Goal: Transaction & Acquisition: Purchase product/service

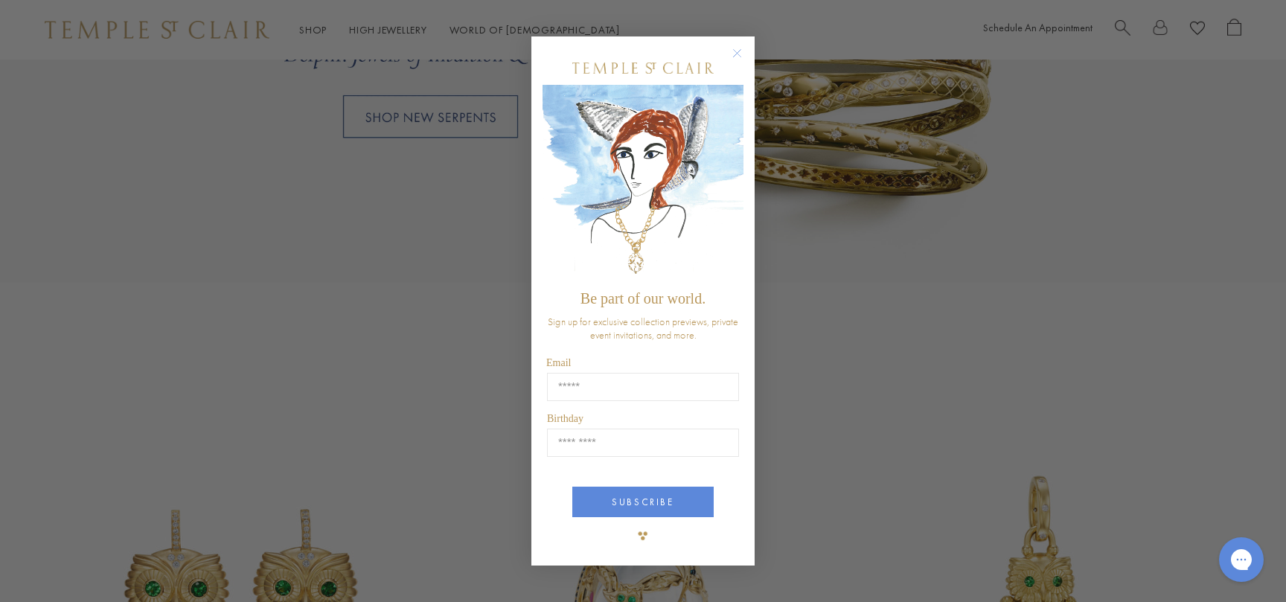
scroll to position [1536, 0]
drag, startPoint x: 732, startPoint y: 52, endPoint x: 692, endPoint y: 80, distance: 48.1
click at [729, 54] on circle "Close dialog" at bounding box center [738, 53] width 18 height 18
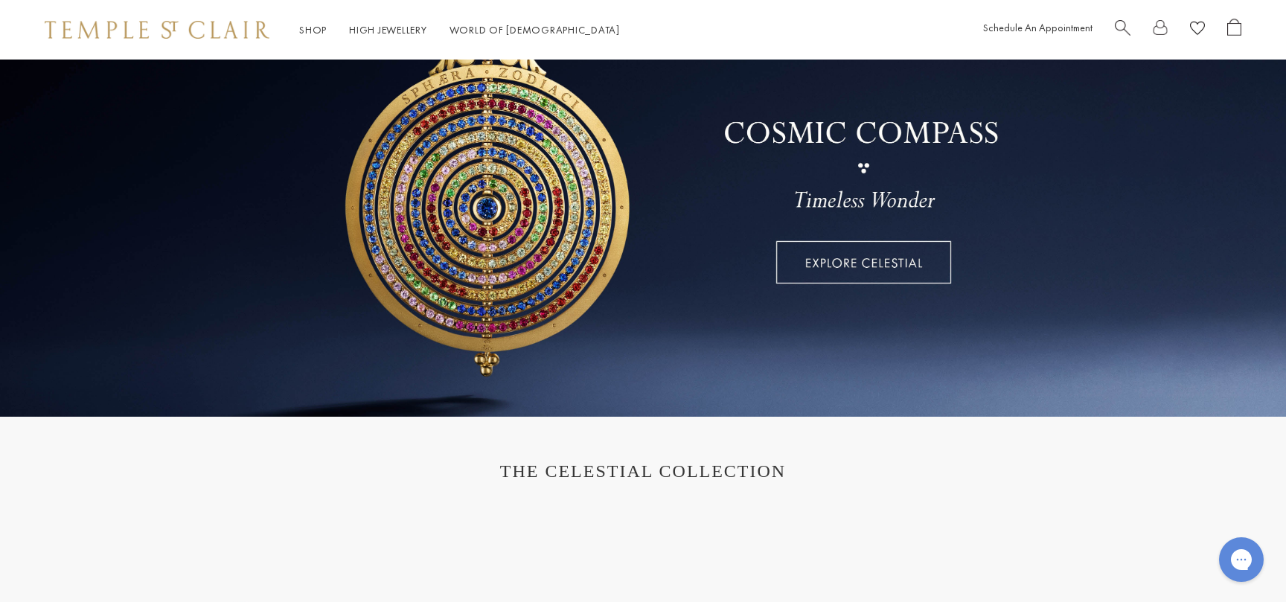
scroll to position [150, 0]
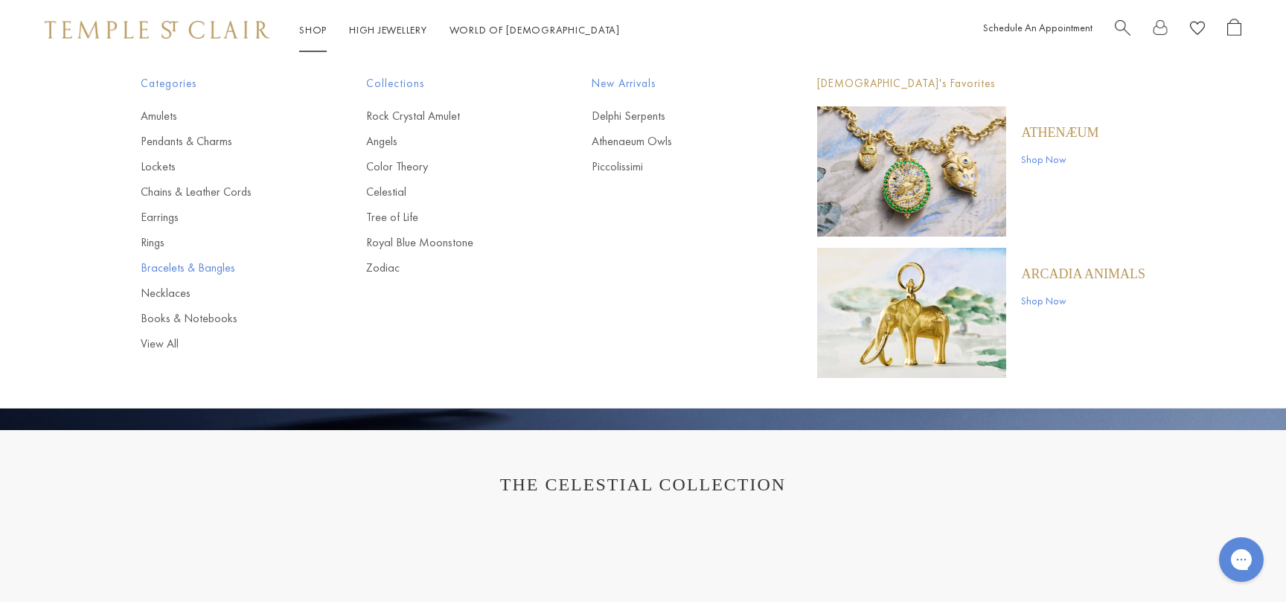
click at [206, 266] on link "Bracelets & Bangles" at bounding box center [224, 268] width 166 height 16
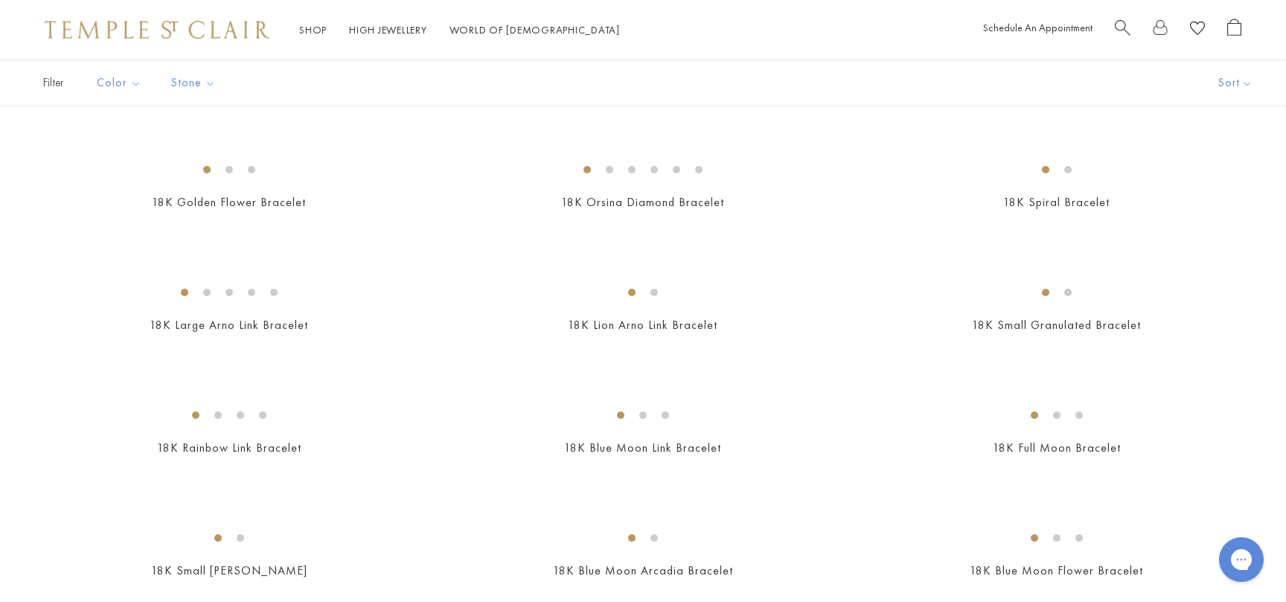
scroll to position [703, 0]
click at [0, 0] on img at bounding box center [0, 0] width 0 height 0
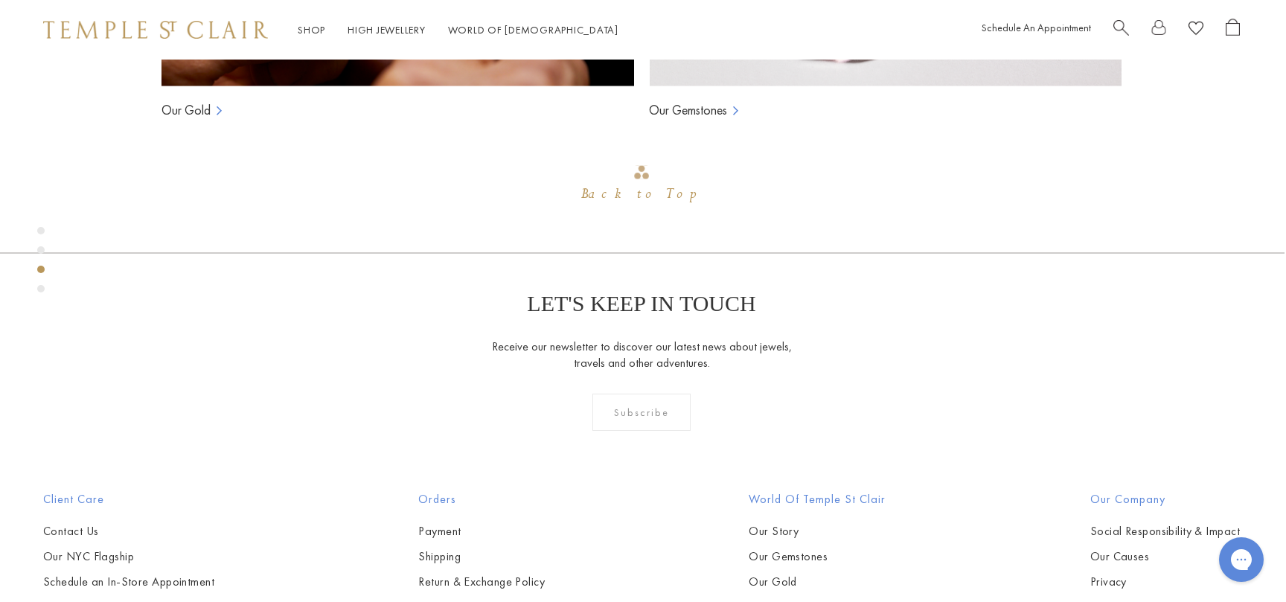
scroll to position [1453, 1]
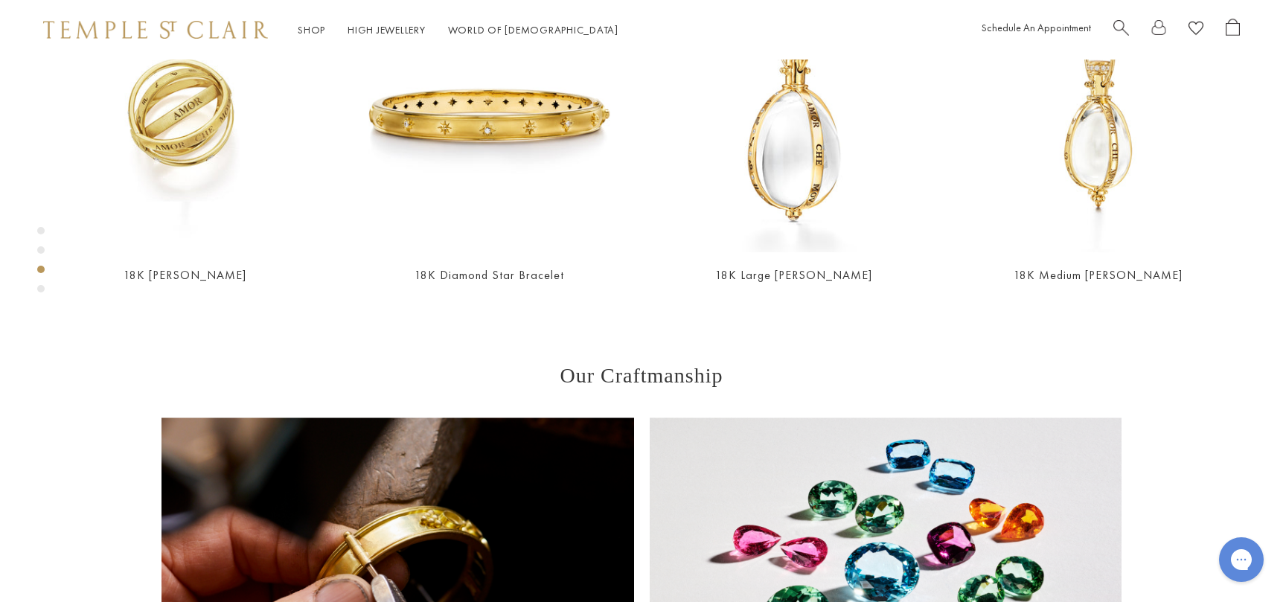
scroll to position [860, 1]
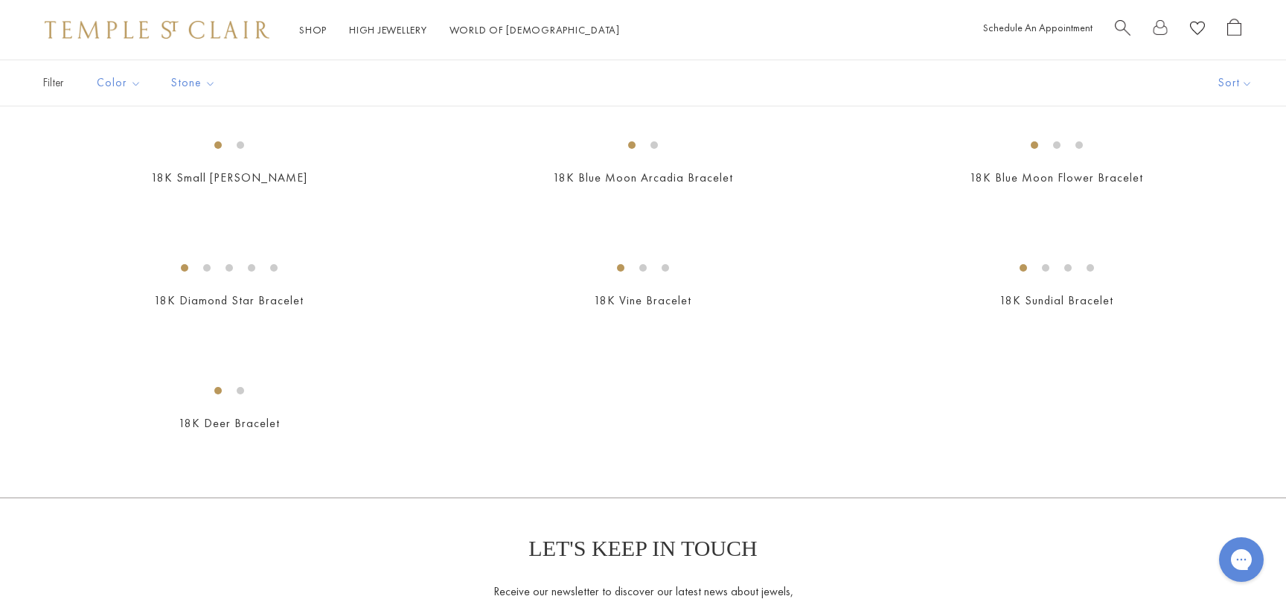
scroll to position [1102, 0]
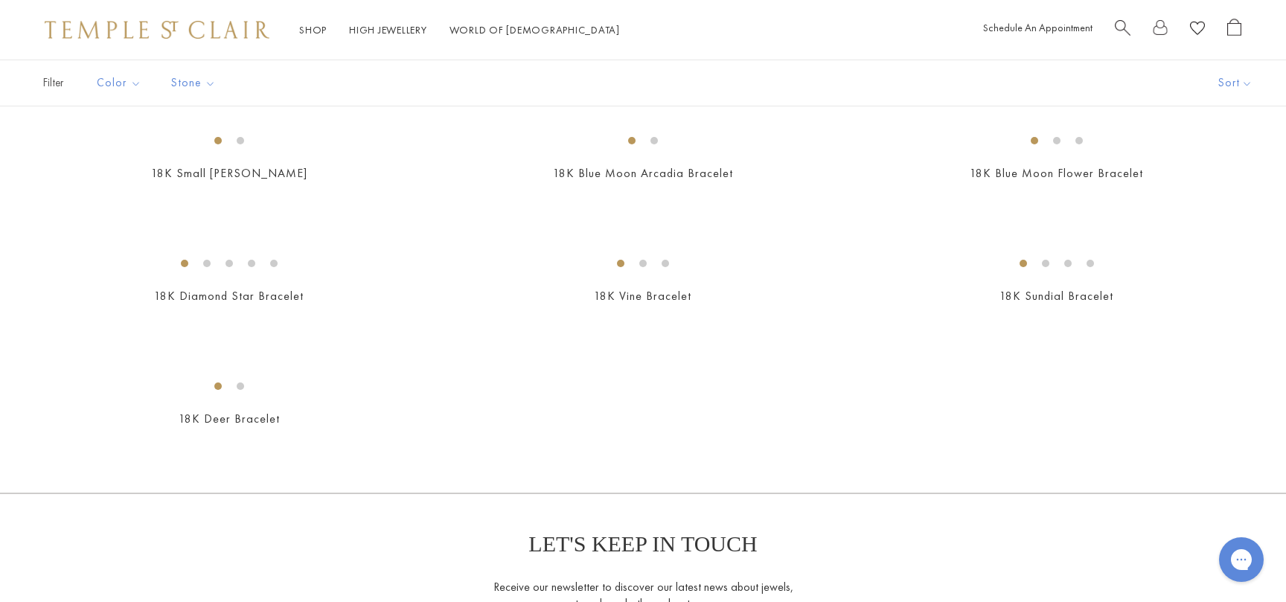
click at [0, 0] on img at bounding box center [0, 0] width 0 height 0
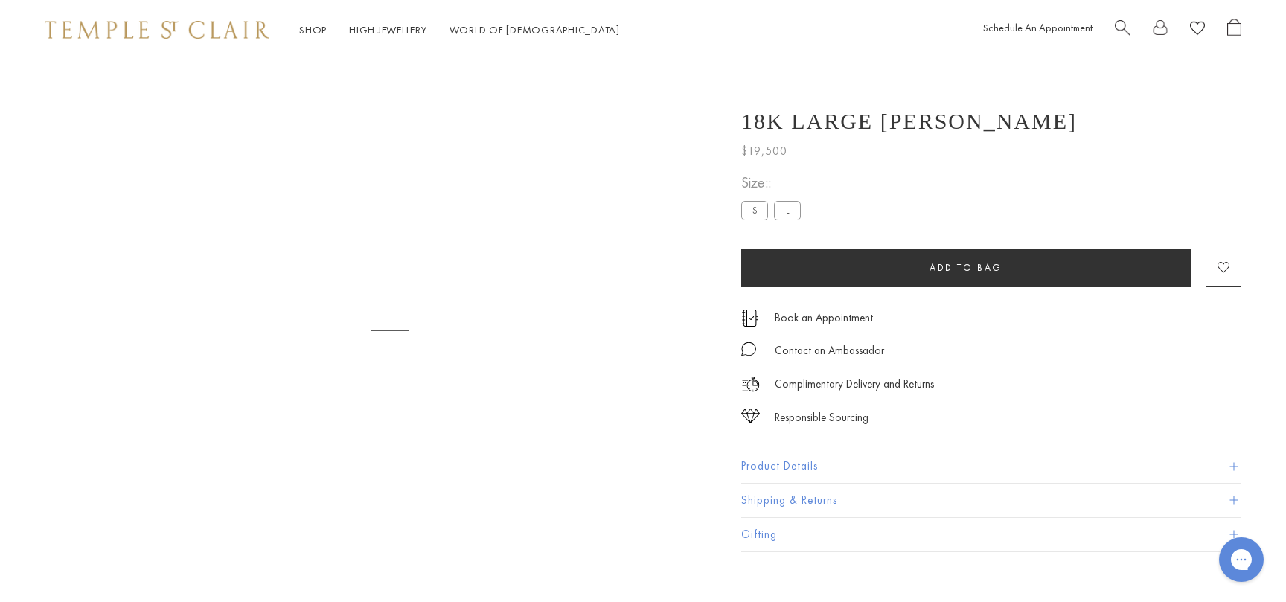
scroll to position [60, 0]
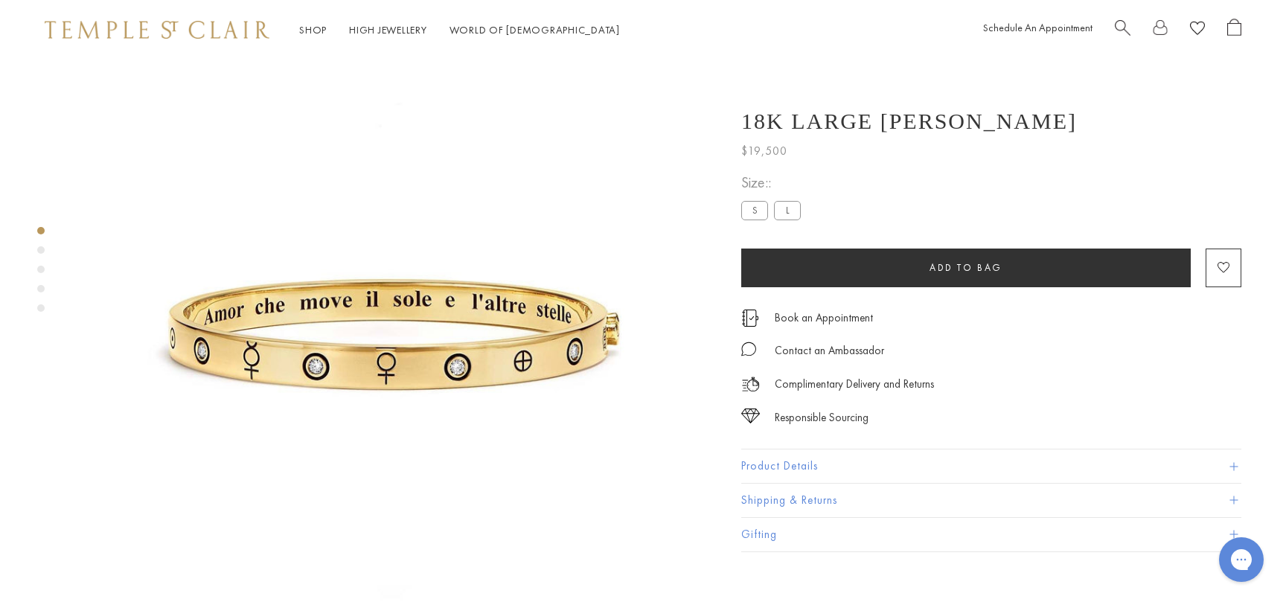
click at [754, 209] on label "S" at bounding box center [754, 210] width 27 height 19
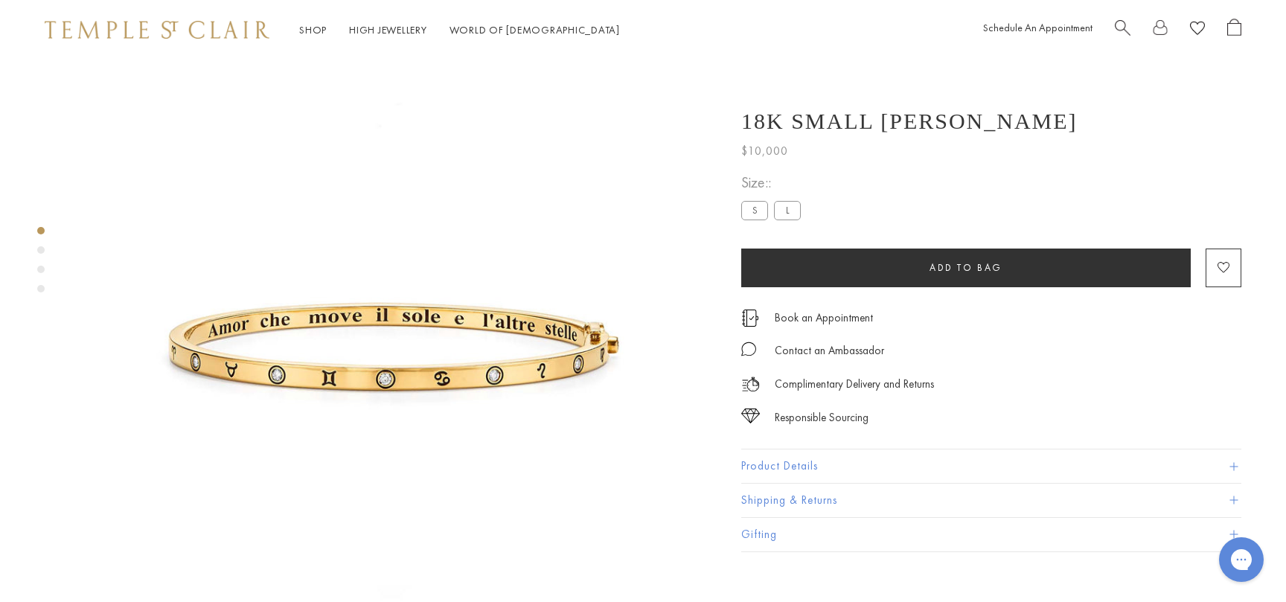
click at [788, 469] on button "Product Details" at bounding box center [991, 466] width 500 height 33
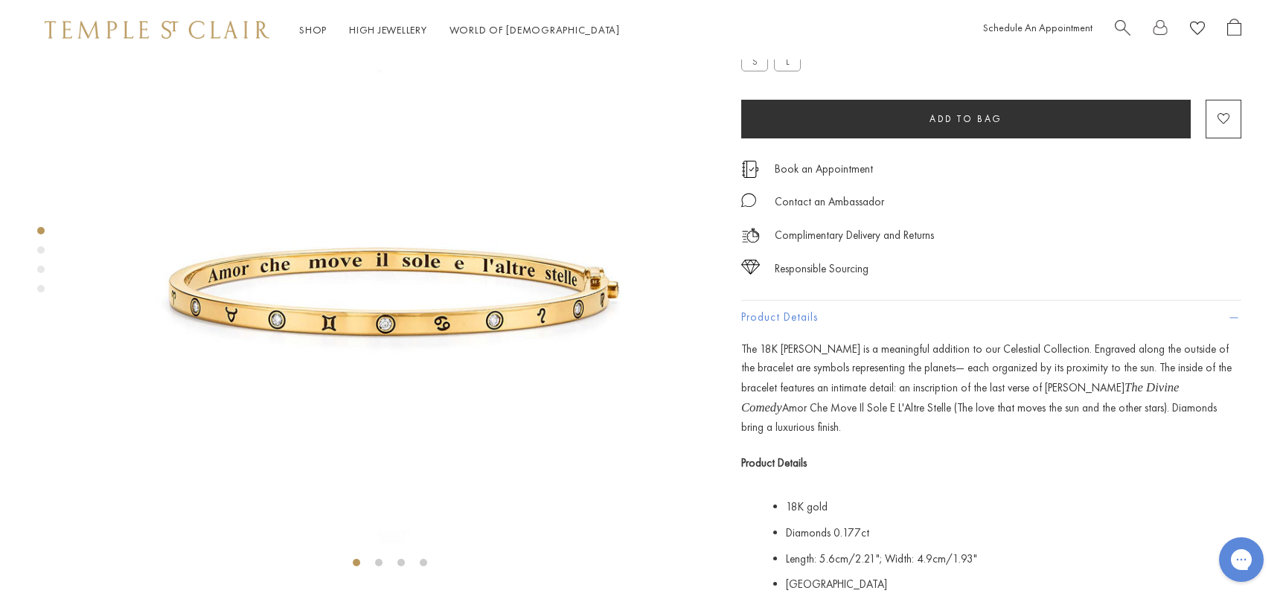
scroll to position [115, 0]
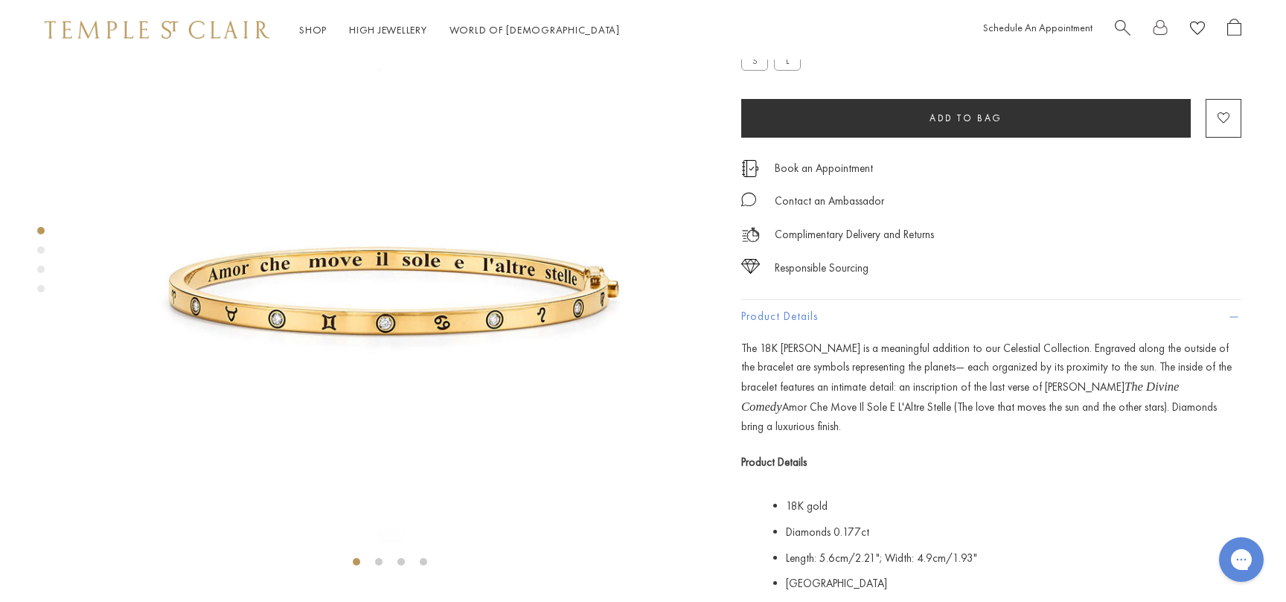
click at [786, 70] on label "L" at bounding box center [787, 60] width 27 height 19
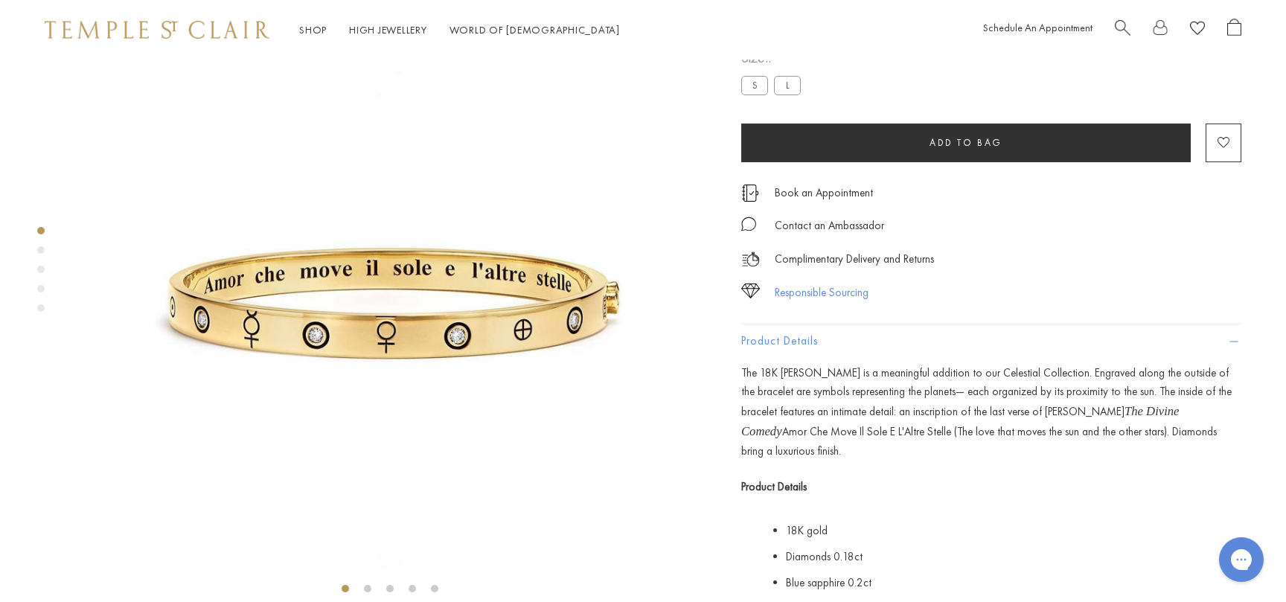
scroll to position [86, 0]
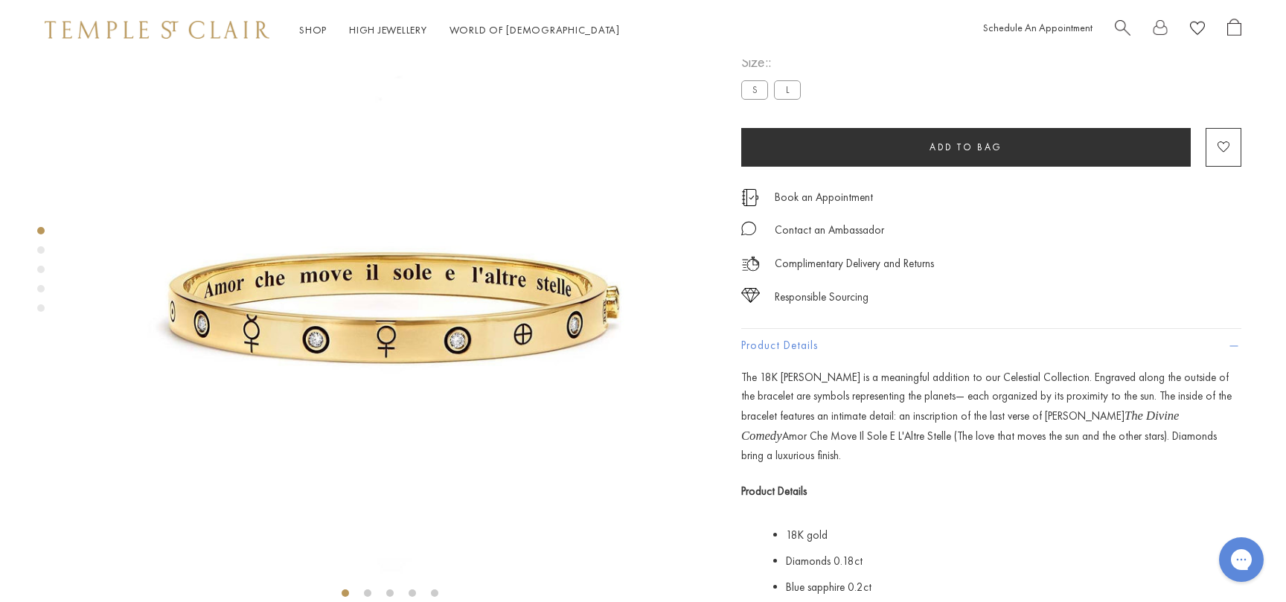
click at [755, 99] on label "S" at bounding box center [754, 89] width 27 height 19
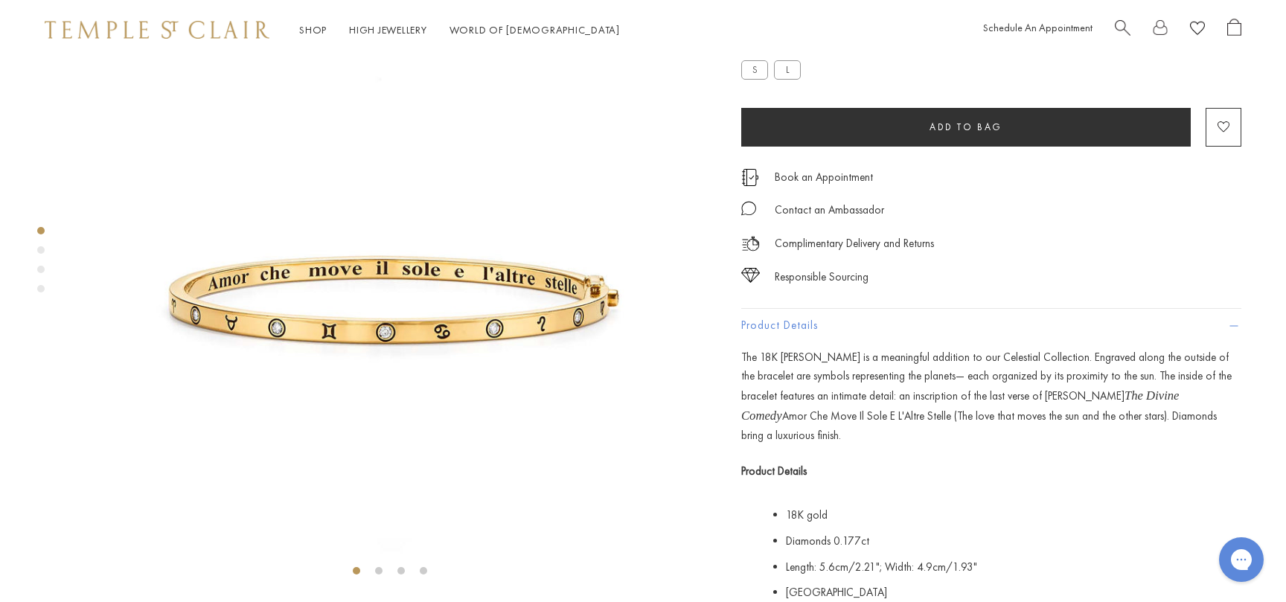
scroll to position [98, 0]
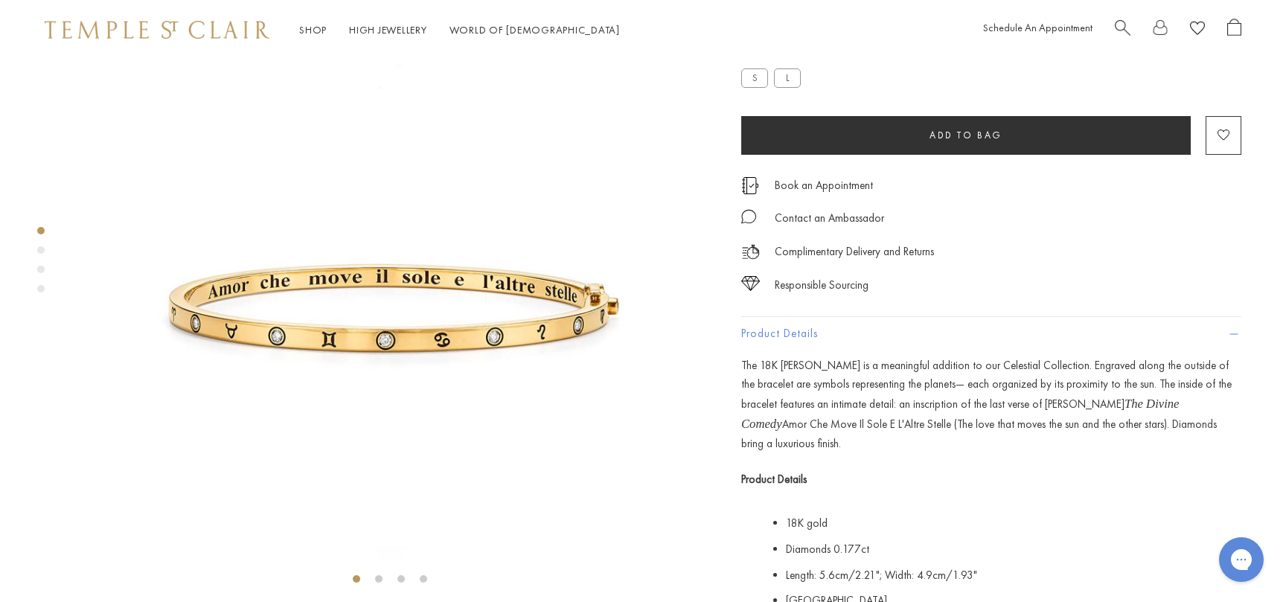
click at [781, 87] on label "L" at bounding box center [787, 77] width 27 height 19
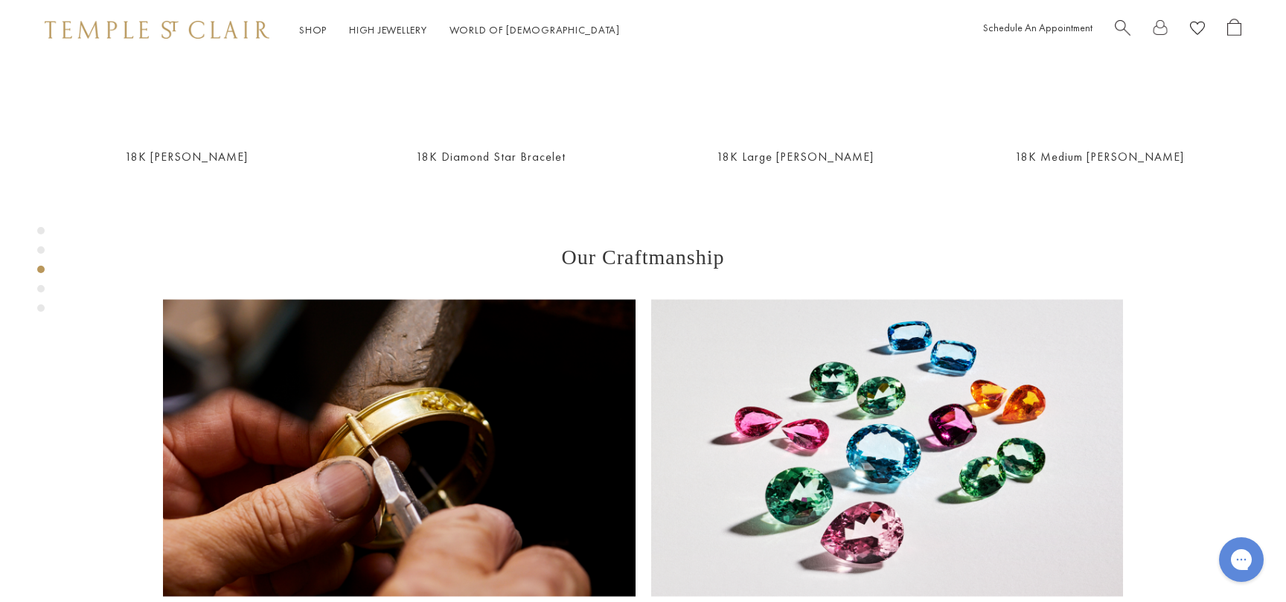
scroll to position [1013, 0]
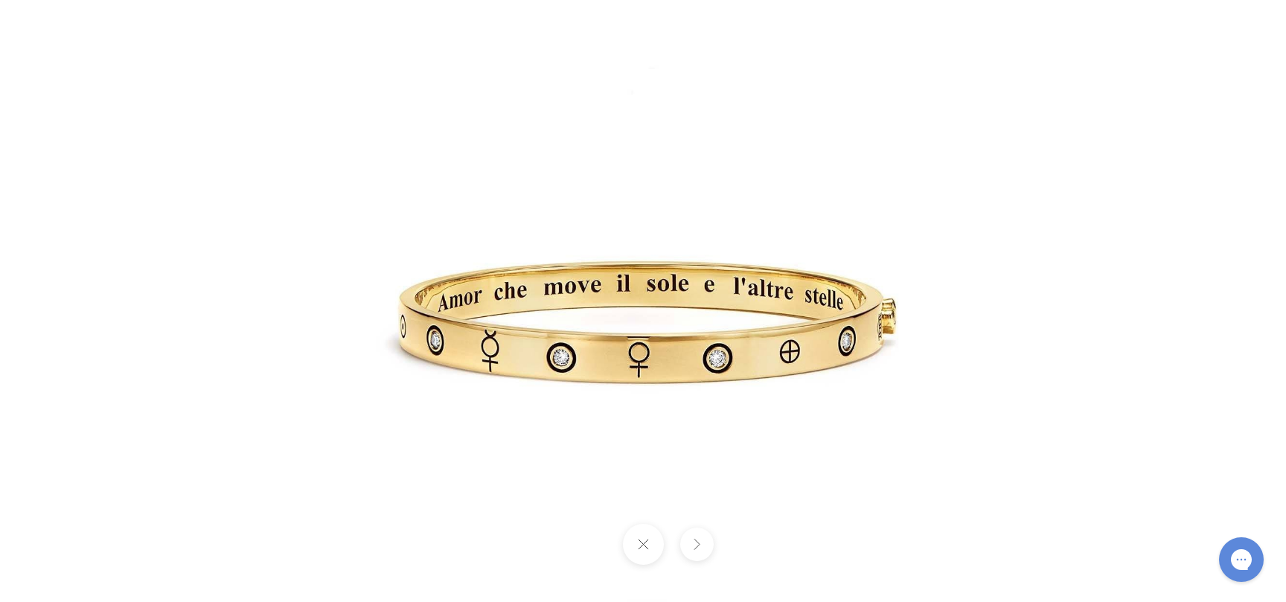
click at [407, 150] on img at bounding box center [643, 301] width 697 height 697
